Goal: Task Accomplishment & Management: Manage account settings

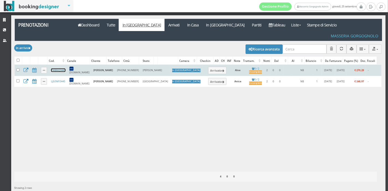
click at [58, 69] on link "7V6B6Q3445" at bounding box center [58, 71] width 14 height 4
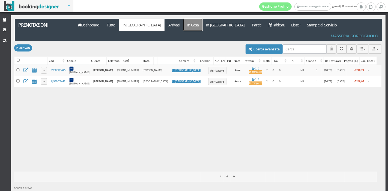
click at [183, 24] on link "In Casa" at bounding box center [192, 25] width 19 height 12
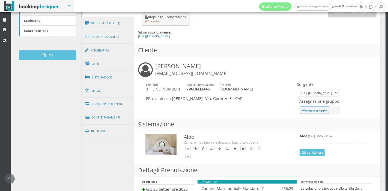
scroll to position [152, 0]
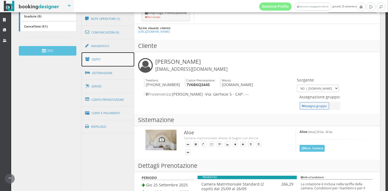
click at [111, 57] on link "Ospiti" at bounding box center [108, 59] width 53 height 14
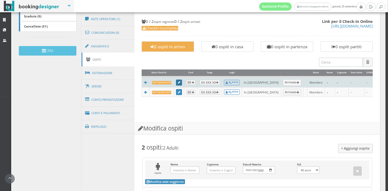
click at [179, 81] on icon at bounding box center [179, 82] width 2 height 3
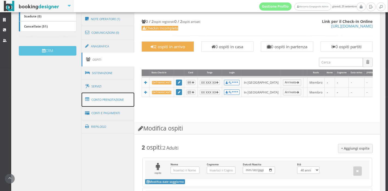
click at [112, 104] on link "Conto Prenotazione" at bounding box center [108, 100] width 53 height 14
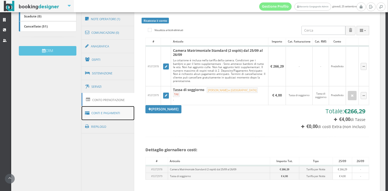
click at [118, 113] on link "Conti e Pagamenti" at bounding box center [108, 113] width 53 height 14
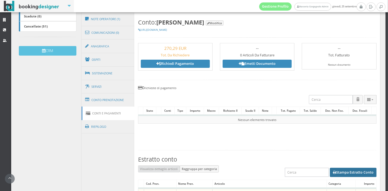
click at [337, 171] on button "Stampa Estratto Conto" at bounding box center [353, 172] width 47 height 9
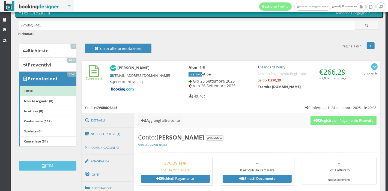
scroll to position [23, 0]
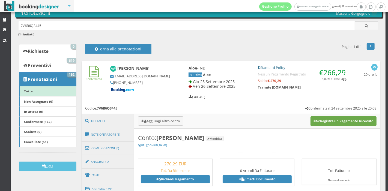
click at [320, 119] on button "Registra un Pagamento Ricevuto" at bounding box center [344, 121] width 66 height 9
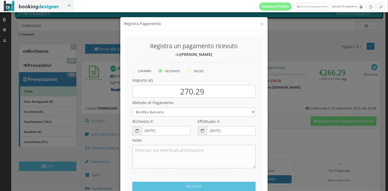
click at [200, 69] on label "SALDO" at bounding box center [195, 71] width 16 height 7
radio input "true"
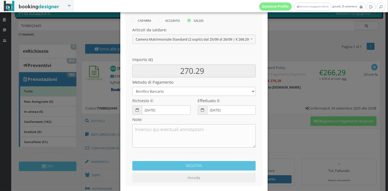
scroll to position [57, 0]
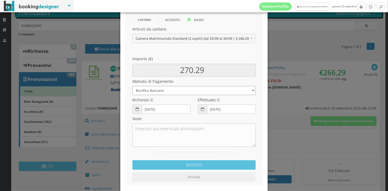
click at [190, 94] on select "Bonifico Bancario Carta di Credito Pay By Link Contanti Assegno Bancario Assegn…" at bounding box center [193, 90] width 123 height 9
select select
click at [132, 86] on select "Bonifico Bancario Carta di Credito Pay By Link Contanti Assegno Bancario Assegn…" at bounding box center [193, 90] width 123 height 9
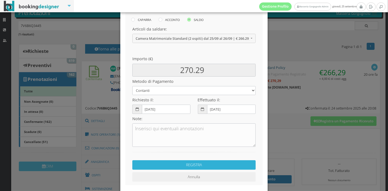
click at [175, 162] on button "REGISTRA" at bounding box center [193, 166] width 123 height 10
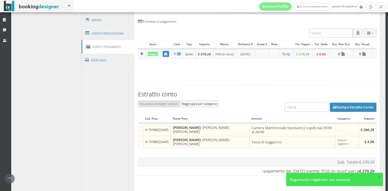
scroll to position [251, 0]
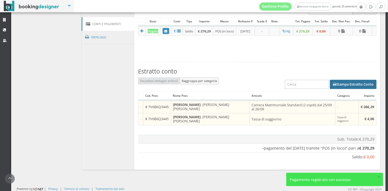
click at [330, 88] on button "Stampa Estratto Conto" at bounding box center [353, 84] width 47 height 9
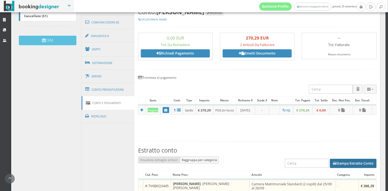
scroll to position [164, 0]
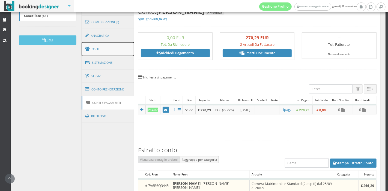
click at [117, 49] on link "Ospiti" at bounding box center [108, 49] width 53 height 14
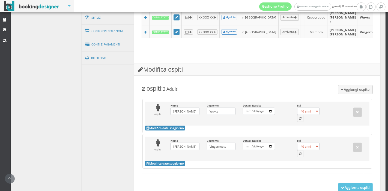
scroll to position [232, 0]
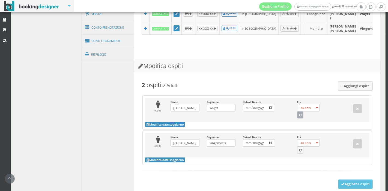
click at [299, 119] on button "button" at bounding box center [300, 115] width 7 height 7
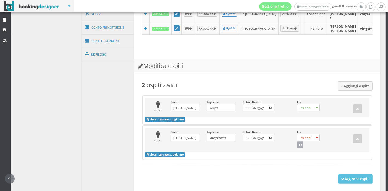
select select "72"
click at [299, 147] on icon "button" at bounding box center [300, 145] width 2 height 3
select select "72"
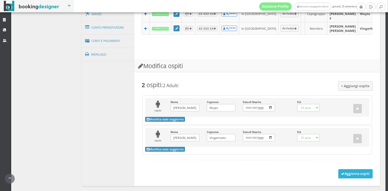
click at [341, 176] on button "Aggiorna ospiti" at bounding box center [355, 174] width 35 height 9
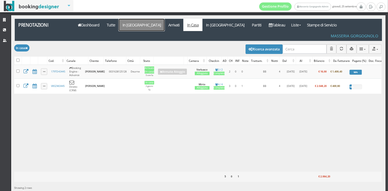
click at [132, 24] on link "In Arrivo" at bounding box center [142, 25] width 46 height 12
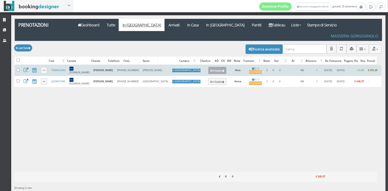
click at [208, 67] on button "Arrivato" at bounding box center [217, 70] width 18 height 7
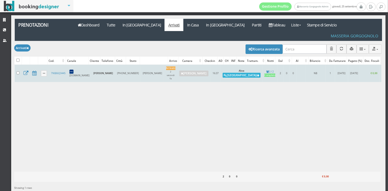
click at [224, 74] on icon at bounding box center [225, 75] width 3 height 3
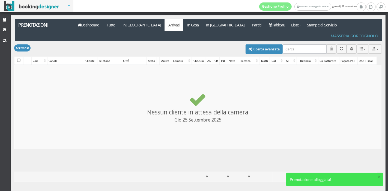
checkbox input "false"
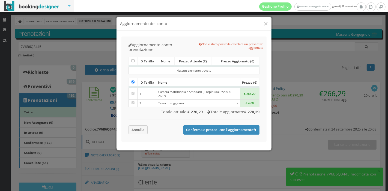
click at [269, 22] on div "× Aggiornamento del conto" at bounding box center [194, 23] width 155 height 13
click at [267, 24] on button "×" at bounding box center [266, 23] width 4 height 7
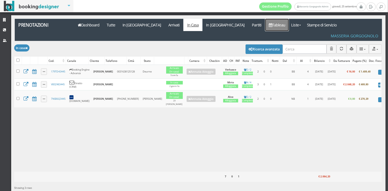
click at [265, 23] on link "Tableau" at bounding box center [277, 25] width 24 height 12
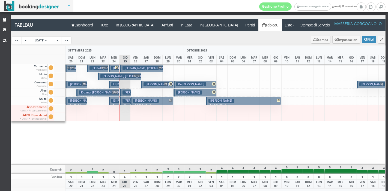
click at [104, 67] on span "M+L" at bounding box center [104, 67] width 6 height 3
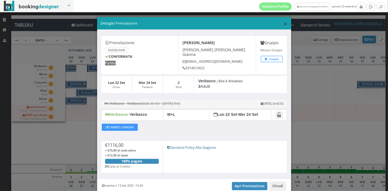
click at [284, 24] on span "×" at bounding box center [286, 23] width 4 height 9
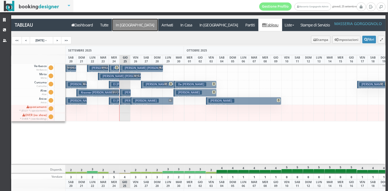
click at [125, 28] on a=pms-arrival-reservations"] "In [GEOGRAPHIC_DATA]" at bounding box center [135, 25] width 46 height 12
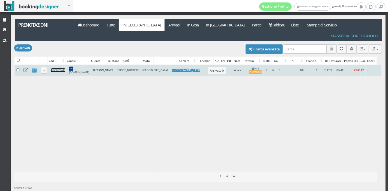
click at [58, 69] on link "LJG5MY3445" at bounding box center [58, 71] width 14 height 4
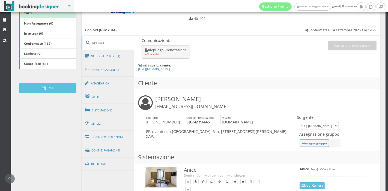
scroll to position [111, 0]
click at [110, 101] on link "Ospiti" at bounding box center [108, 97] width 53 height 14
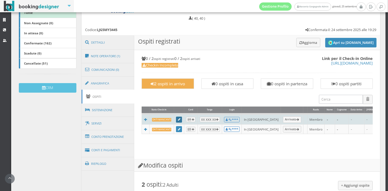
click at [178, 119] on icon at bounding box center [179, 119] width 2 height 3
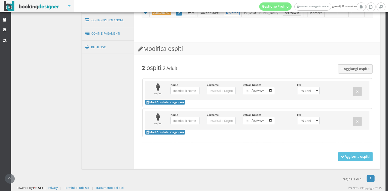
scroll to position [242, 0]
click at [100, 32] on link "Conti e Pagamenti" at bounding box center [108, 34] width 53 height 14
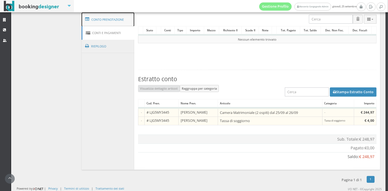
click at [100, 21] on link "Conto Prenotazione" at bounding box center [108, 20] width 53 height 14
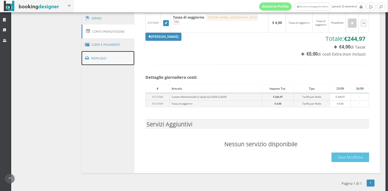
click at [108, 61] on link "Riepilogo" at bounding box center [108, 58] width 53 height 14
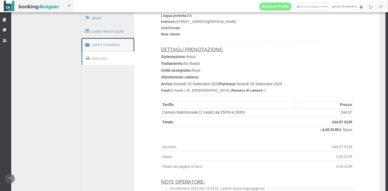
click at [112, 47] on link "Conti e Pagamenti" at bounding box center [108, 45] width 53 height 14
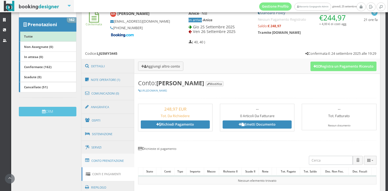
scroll to position [84, 0]
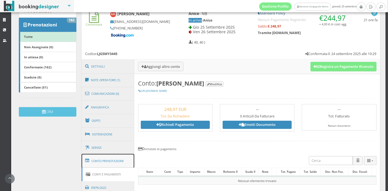
click at [94, 164] on link "Conto Prenotazione" at bounding box center [108, 161] width 53 height 14
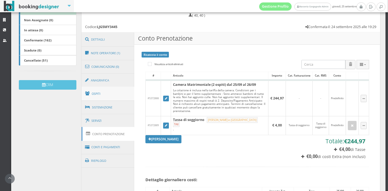
scroll to position [114, 0]
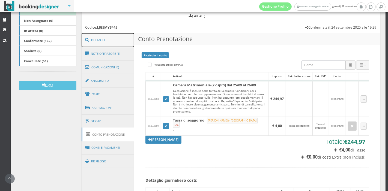
click at [115, 43] on link "Dettagli" at bounding box center [108, 40] width 53 height 14
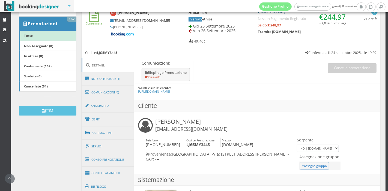
scroll to position [88, 0]
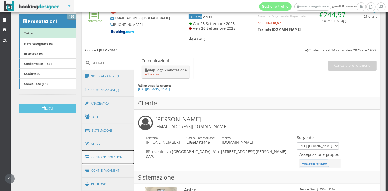
click at [111, 156] on link "Conto Prenotazione" at bounding box center [108, 157] width 53 height 14
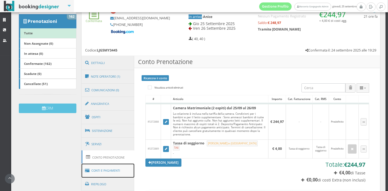
click at [118, 169] on link "Conti e Pagamenti" at bounding box center [108, 171] width 53 height 14
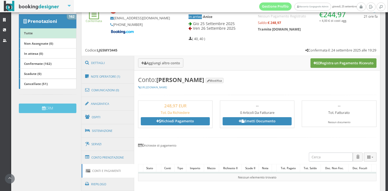
click at [317, 64] on button "Registra un Pagamento Ricevuto" at bounding box center [344, 62] width 66 height 9
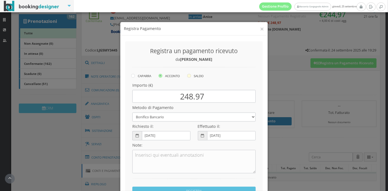
click at [194, 70] on label "SALDO" at bounding box center [195, 71] width 16 height 7
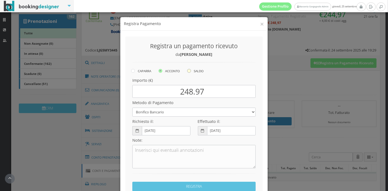
radio input "true"
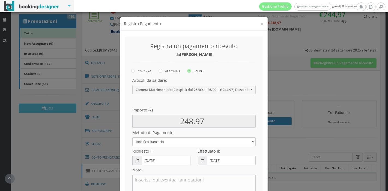
scroll to position [79, 0]
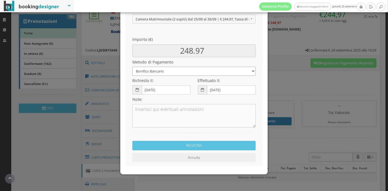
click at [166, 70] on select "Bonifico Bancario Carta di Credito Pay By Link Contanti Assegno Bancario Assegn…" at bounding box center [193, 71] width 123 height 9
select select
click at [132, 67] on select "Bonifico Bancario Carta di Credito Pay By Link Contanti Assegno Bancario Assegn…" at bounding box center [193, 71] width 123 height 9
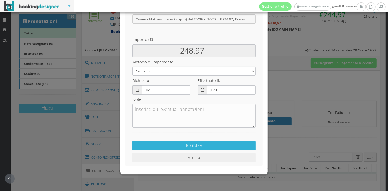
click at [165, 146] on button "REGISTRA" at bounding box center [193, 146] width 123 height 10
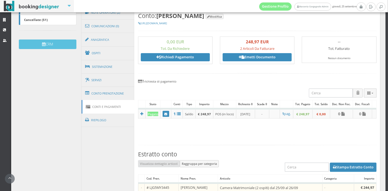
scroll to position [243, 0]
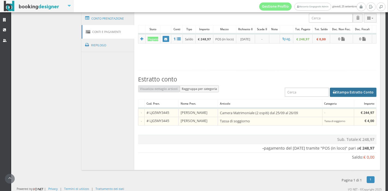
click at [335, 89] on button "Stampa Estratto Conto" at bounding box center [353, 92] width 47 height 9
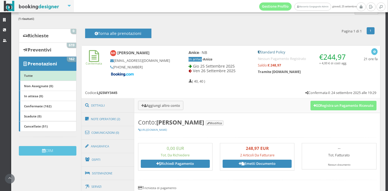
scroll to position [0, 0]
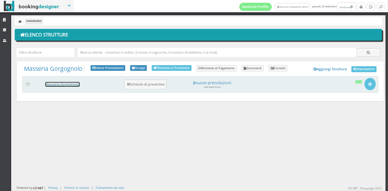
click at [73, 86] on link "Masseria Gorgognolo" at bounding box center [62, 84] width 34 height 5
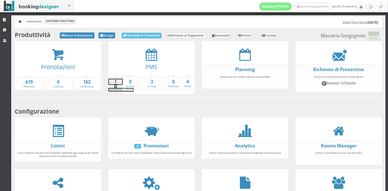
click at [116, 80] on strong "1" at bounding box center [115, 82] width 14 height 6
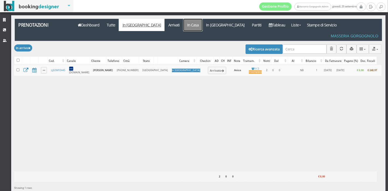
click at [183, 25] on link "In Casa" at bounding box center [192, 25] width 19 height 12
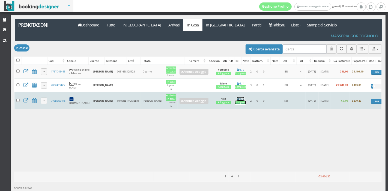
click at [235, 101] on div "Completo" at bounding box center [240, 103] width 11 height 4
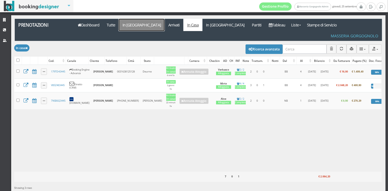
click at [129, 24] on link "In Arrivo" at bounding box center [142, 25] width 46 height 12
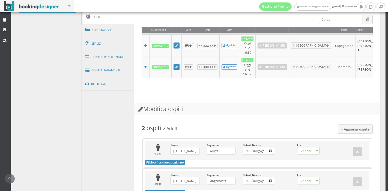
scroll to position [200, 0]
click at [123, 63] on link "Conto Prenotazione" at bounding box center [108, 57] width 53 height 14
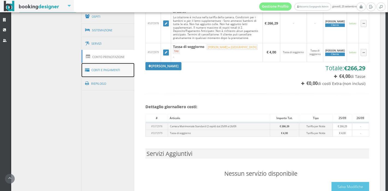
click at [124, 70] on link "Conti e Pagamenti" at bounding box center [108, 70] width 53 height 14
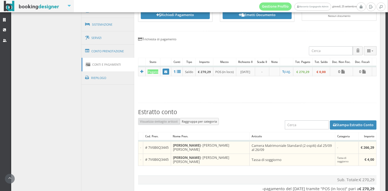
scroll to position [207, 0]
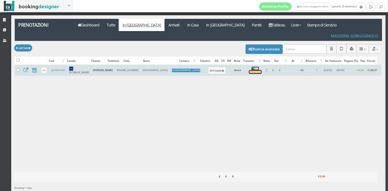
click at [249, 70] on div "Incompleto" at bounding box center [255, 72] width 13 height 4
click at [208, 67] on button "Arrivato" at bounding box center [217, 70] width 18 height 7
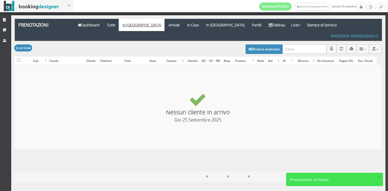
checkbox input "false"
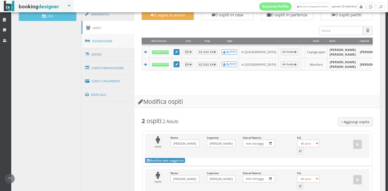
scroll to position [207, 0]
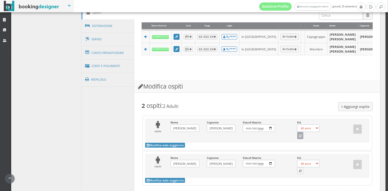
click at [299, 138] on button "button" at bounding box center [300, 135] width 7 height 7
select select "51"
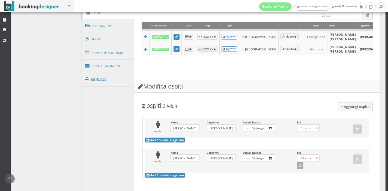
click at [299, 168] on icon "button" at bounding box center [300, 166] width 2 height 3
select select "50"
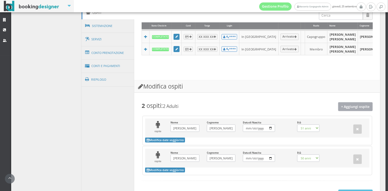
click at [348, 109] on button "+ Aggiungi ospite" at bounding box center [355, 106] width 35 height 9
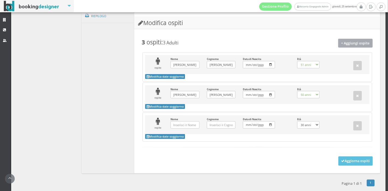
scroll to position [279, 0]
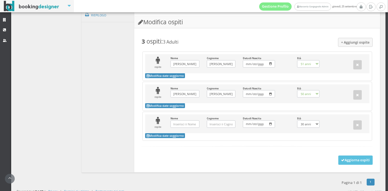
click at [358, 126] on div at bounding box center [348, 123] width 36 height 13
click at [355, 129] on button "button" at bounding box center [357, 125] width 9 height 9
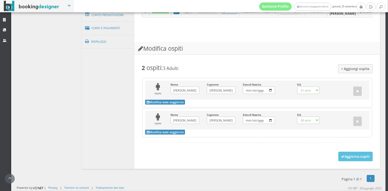
scroll to position [253, 0]
click at [352, 153] on button "Aggiorna ospiti" at bounding box center [355, 156] width 35 height 9
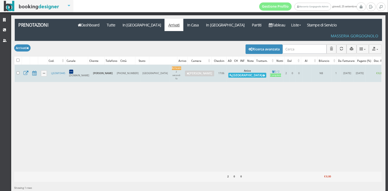
click at [228, 73] on button "[GEOGRAPHIC_DATA]" at bounding box center [247, 75] width 38 height 5
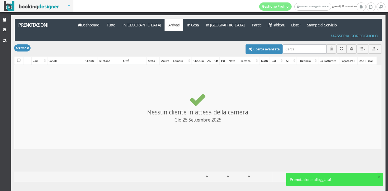
checkbox input "false"
